Goal: Task Accomplishment & Management: Manage account settings

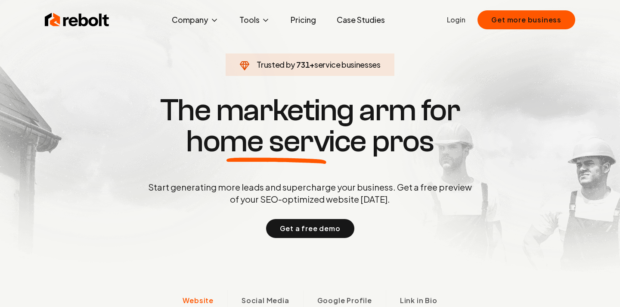
click at [472, 19] on ul "Login Get more business" at bounding box center [511, 19] width 128 height 19
click at [456, 19] on link "Login" at bounding box center [456, 20] width 19 height 10
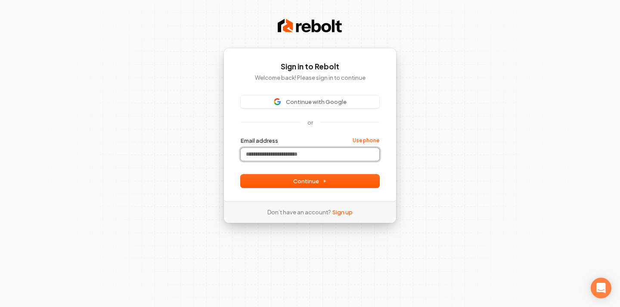
click at [299, 156] on input "Email address" at bounding box center [310, 154] width 139 height 13
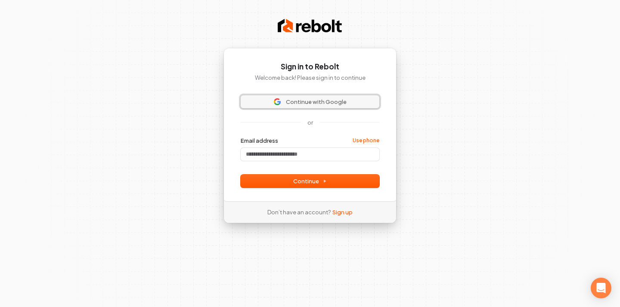
click at [323, 101] on span "Continue with Google" at bounding box center [316, 102] width 61 height 8
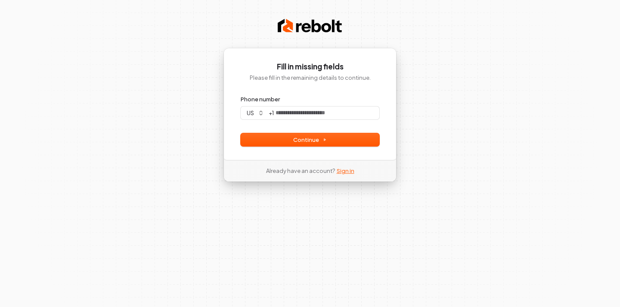
click at [341, 169] on link "Sign in" at bounding box center [346, 171] width 18 height 8
